Goal: Information Seeking & Learning: Learn about a topic

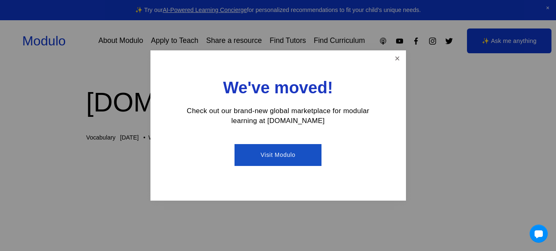
click at [398, 56] on link "Close" at bounding box center [397, 59] width 14 height 14
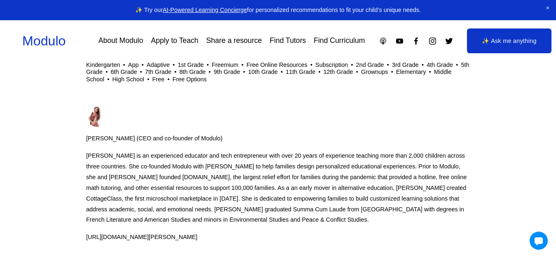
scroll to position [1773, 0]
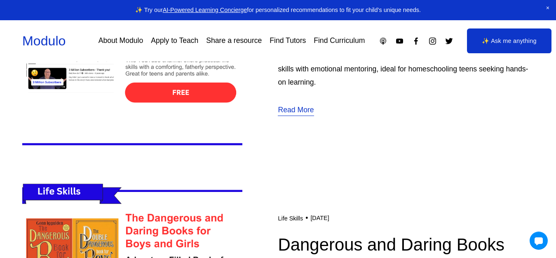
scroll to position [3505, 0]
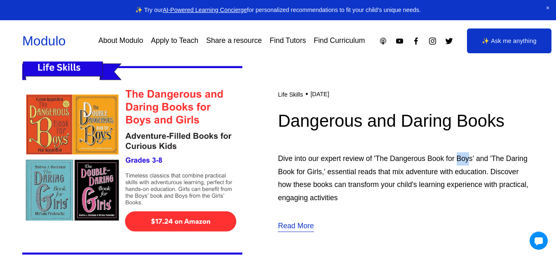
drag, startPoint x: 458, startPoint y: 155, endPoint x: 470, endPoint y: 153, distance: 11.6
click at [470, 153] on p "Dive into our expert review of 'The Dangerous Book for Boys' and 'The Daring Bo…" at bounding box center [406, 178] width 256 height 52
copy p "Boy"
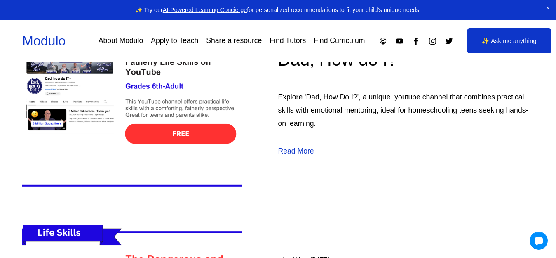
scroll to position [3257, 0]
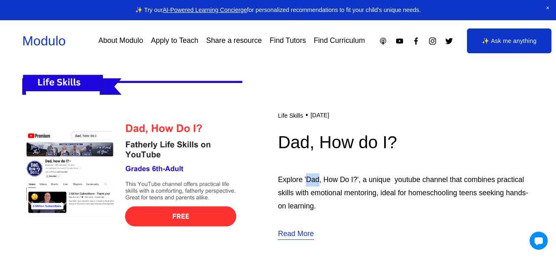
drag, startPoint x: 320, startPoint y: 175, endPoint x: 307, endPoint y: 176, distance: 12.4
click at [307, 176] on p "Explore 'Dad, How Do I?', a unique youtube channel that combines practical skil…" at bounding box center [406, 192] width 256 height 39
copy p "Dad"
drag, startPoint x: 473, startPoint y: 189, endPoint x: 462, endPoint y: 194, distance: 12.2
click at [462, 194] on p "Explore 'Dad, How Do I?', a unique youtube channel that combines practical skil…" at bounding box center [406, 192] width 256 height 39
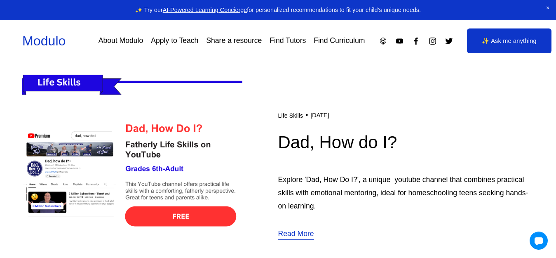
drag, startPoint x: 482, startPoint y: 245, endPoint x: 478, endPoint y: 230, distance: 15.3
click at [481, 241] on article "Life Skills Manisha Snoyer (CEO and co-founder of Modulo) 5/13/24 Life Skills M…" at bounding box center [278, 175] width 512 height 221
drag, startPoint x: 473, startPoint y: 190, endPoint x: 460, endPoint y: 195, distance: 14.5
click at [460, 195] on p "Explore 'Dad, How Do I?', a unique youtube channel that combines practical skil…" at bounding box center [406, 192] width 256 height 39
copy p "teen"
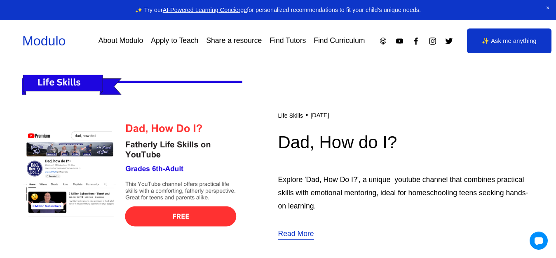
click at [461, 137] on h1 "Dad, How do I?" at bounding box center [406, 142] width 256 height 24
drag, startPoint x: 522, startPoint y: 188, endPoint x: 505, endPoint y: 193, distance: 18.0
click at [505, 193] on p "Explore 'Dad, How Do I?', a unique youtube channel that combines practical skil…" at bounding box center [406, 192] width 256 height 39
copy p "hand"
